Goal: Task Accomplishment & Management: Manage account settings

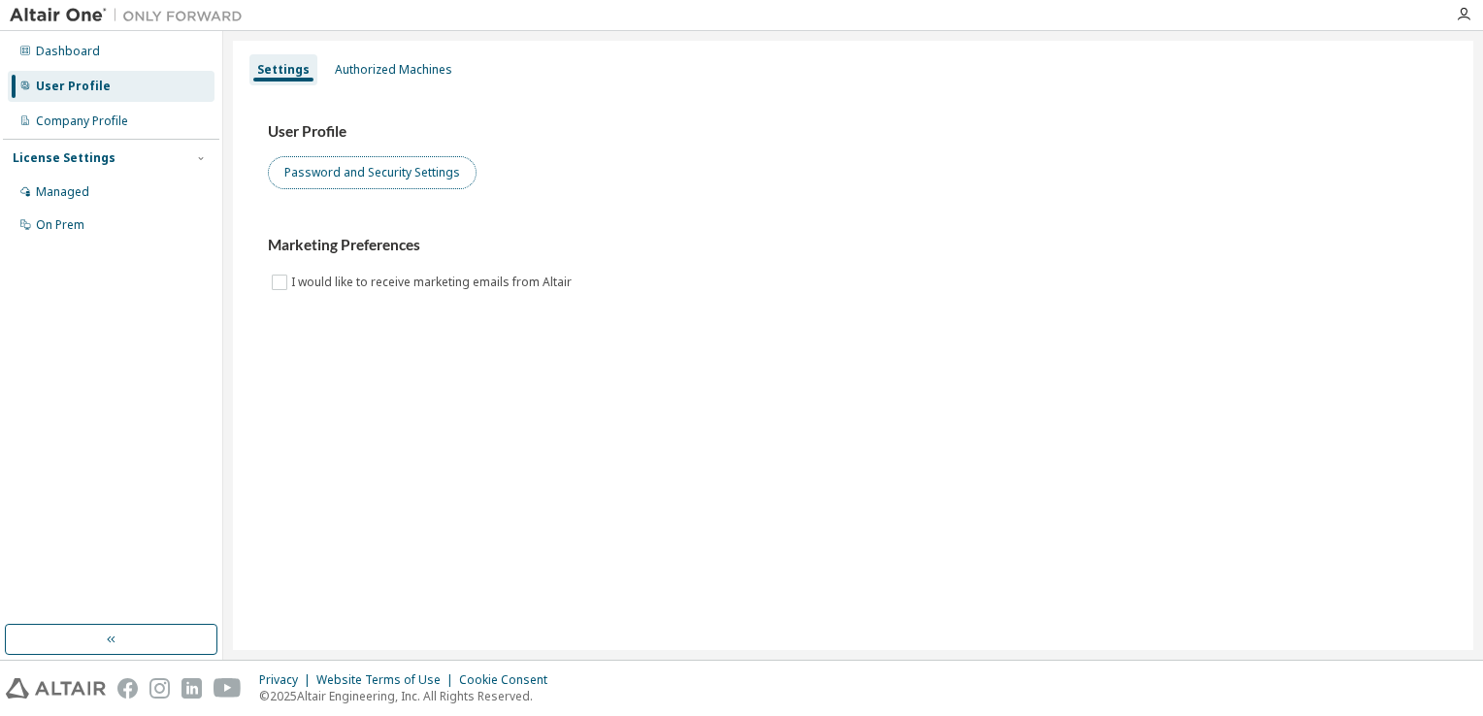
click at [393, 181] on button "Password and Security Settings" at bounding box center [372, 172] width 209 height 33
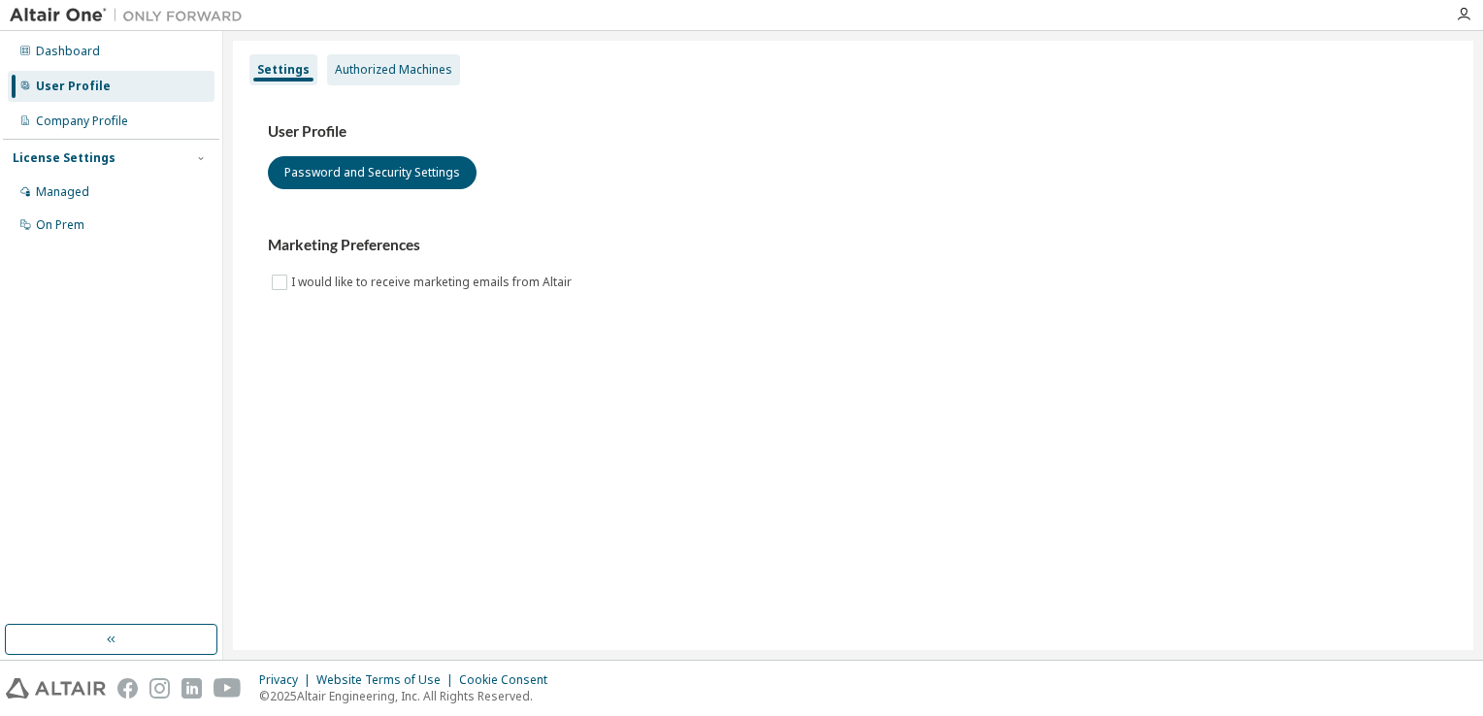
click at [356, 76] on div "Authorized Machines" at bounding box center [393, 70] width 117 height 16
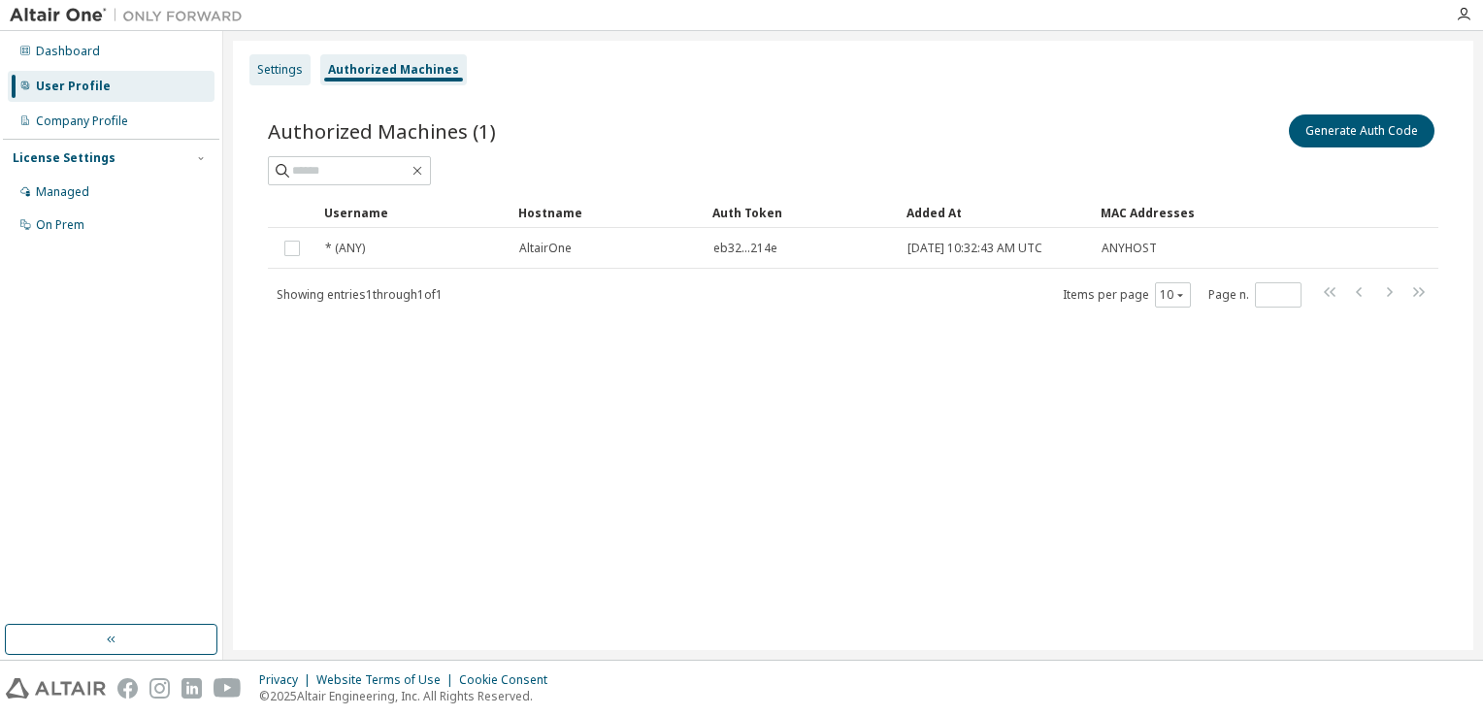
click at [283, 64] on div "Settings" at bounding box center [280, 70] width 46 height 16
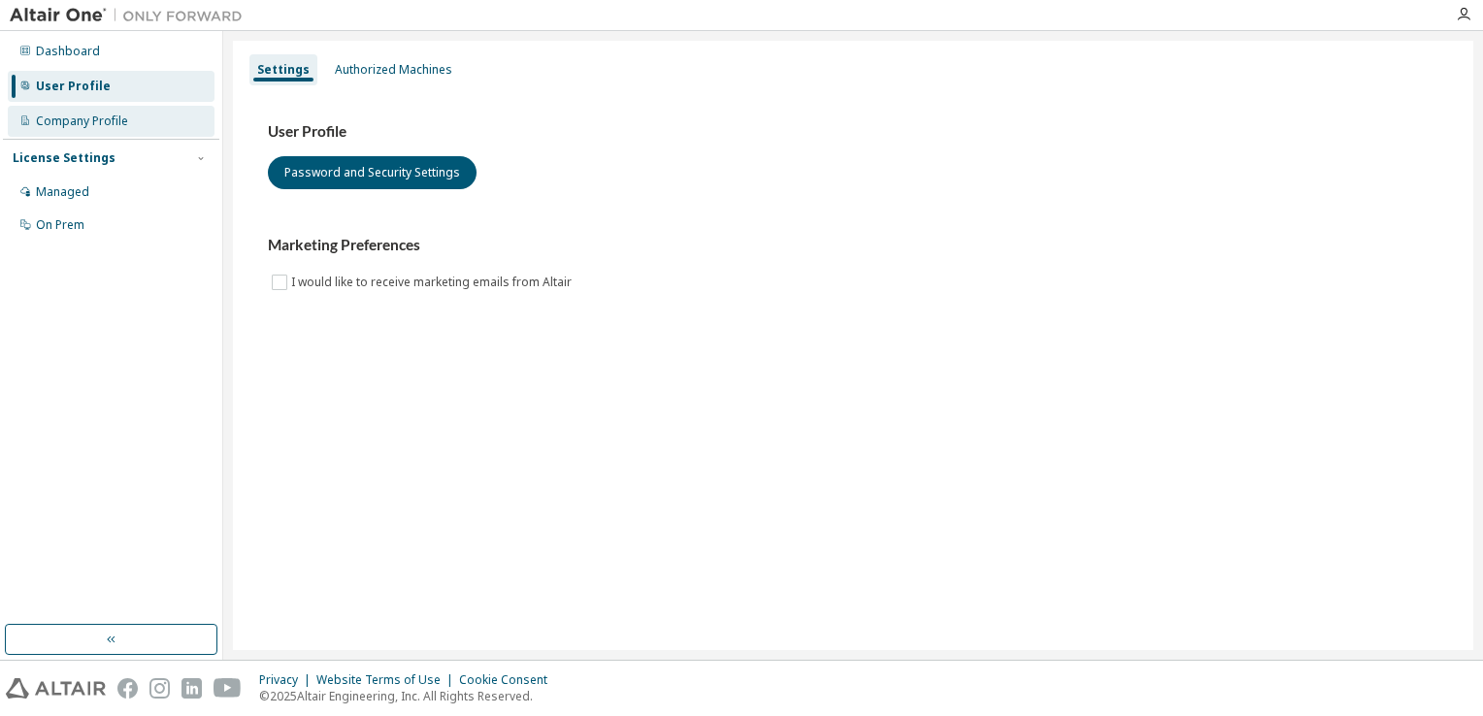
click at [93, 124] on div "Company Profile" at bounding box center [82, 122] width 92 height 16
